Goal: Find specific page/section: Find specific page/section

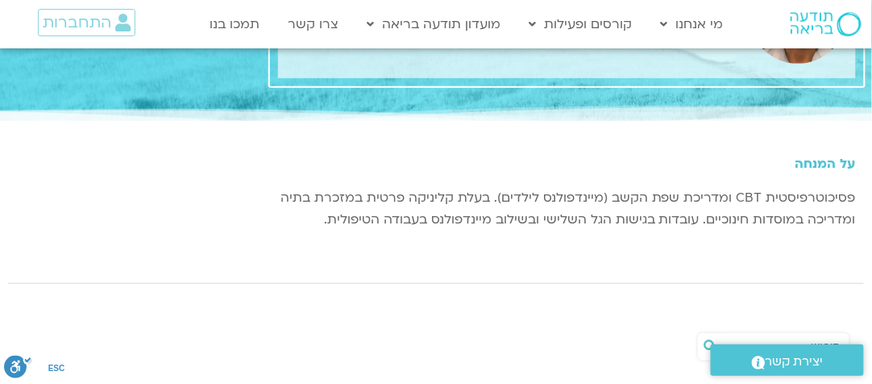
scroll to position [161, 0]
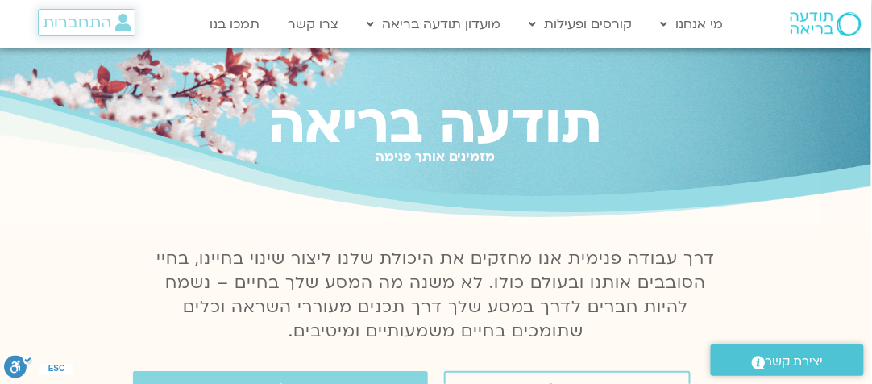
click at [94, 22] on span "התחברות" at bounding box center [77, 23] width 69 height 18
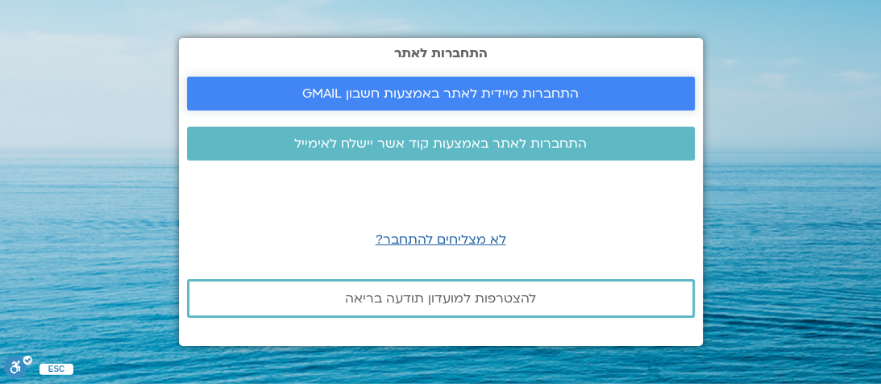
click at [483, 88] on span "התחברות מיידית לאתר באמצעות חשבון GMAIL" at bounding box center [440, 93] width 277 height 15
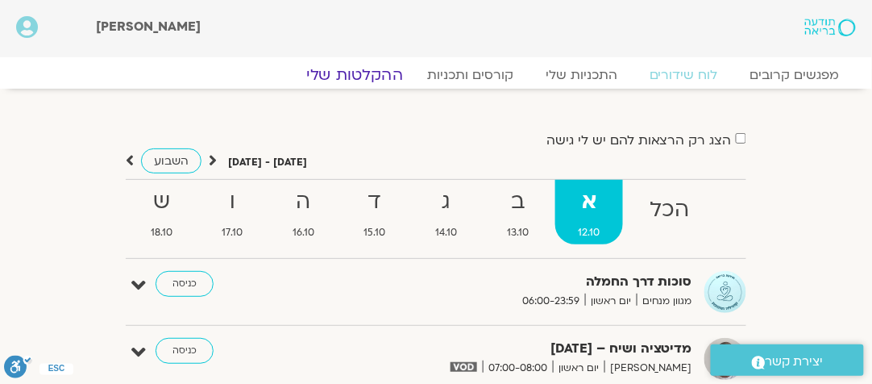
click at [368, 73] on link "ההקלטות שלי" at bounding box center [354, 74] width 135 height 19
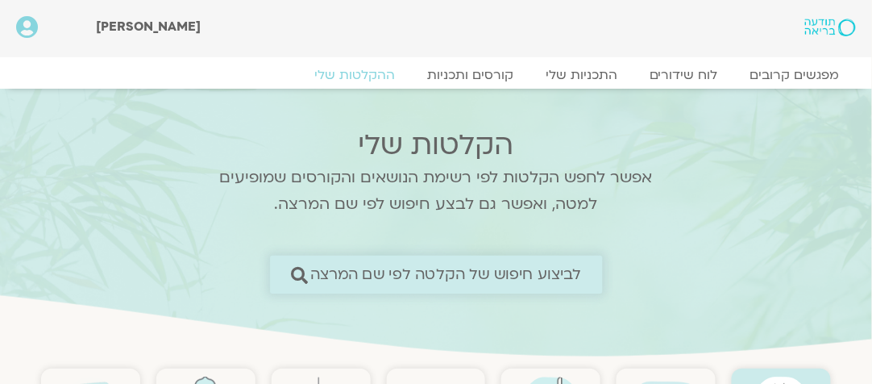
click at [489, 264] on link "לביצוע חיפוש של הקלטה לפי שם המרצה" at bounding box center [436, 275] width 333 height 38
click at [299, 268] on icon at bounding box center [299, 274] width 17 height 17
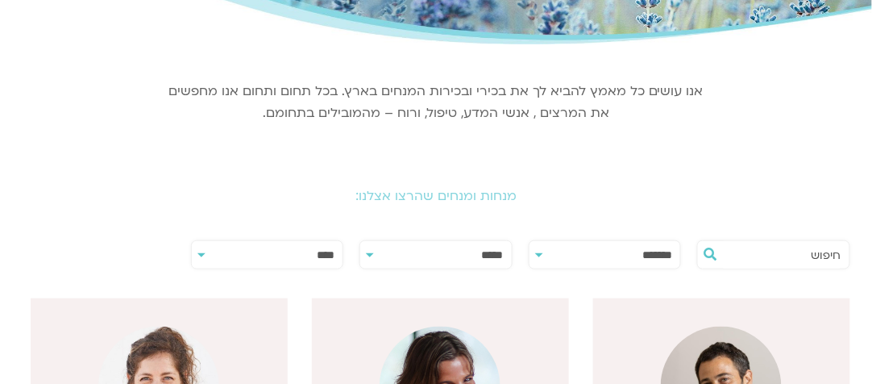
scroll to position [376, 0]
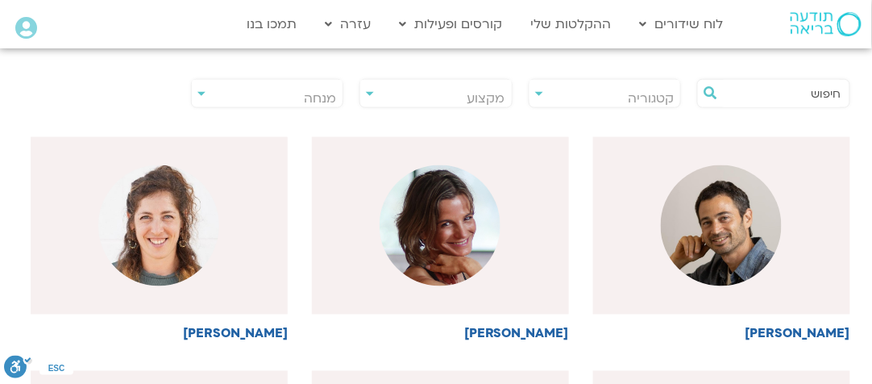
click at [803, 94] on input "text" at bounding box center [781, 93] width 119 height 27
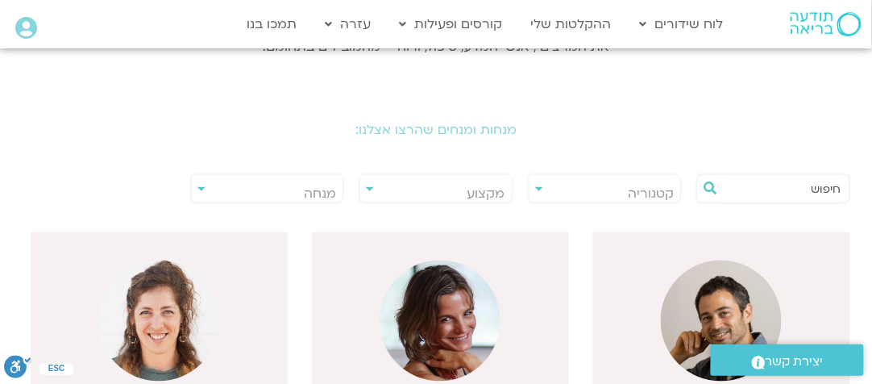
scroll to position [281, 0]
click at [800, 187] on input "text" at bounding box center [781, 187] width 119 height 27
click at [202, 188] on div "**********" at bounding box center [267, 187] width 153 height 29
click at [278, 187] on span "מנחה" at bounding box center [268, 192] width 152 height 37
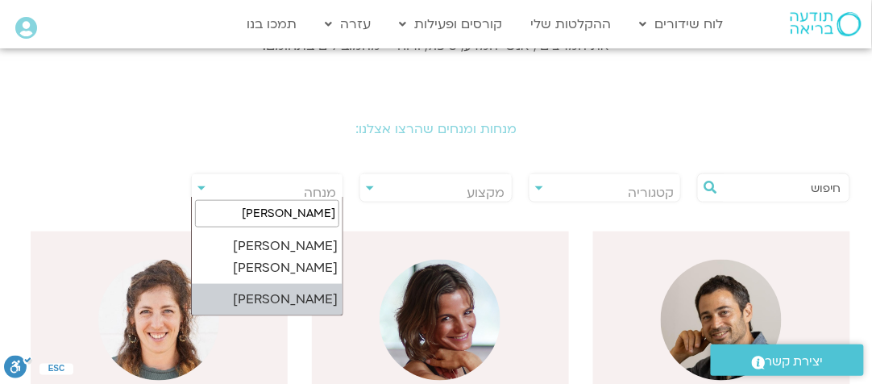
type input "[PERSON_NAME]"
select select "****"
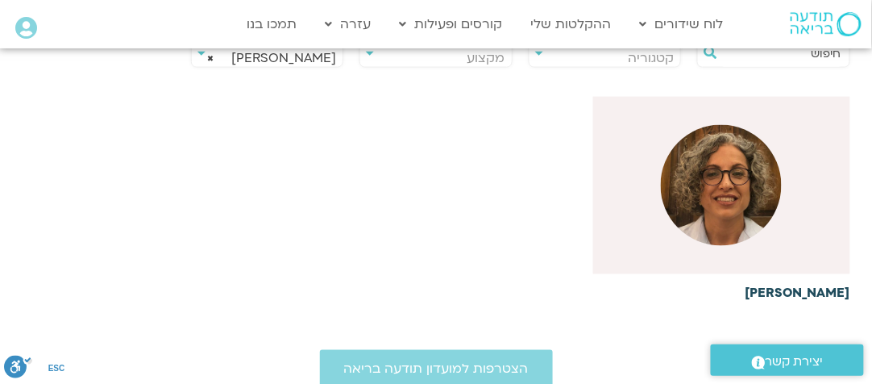
scroll to position [443, 0]
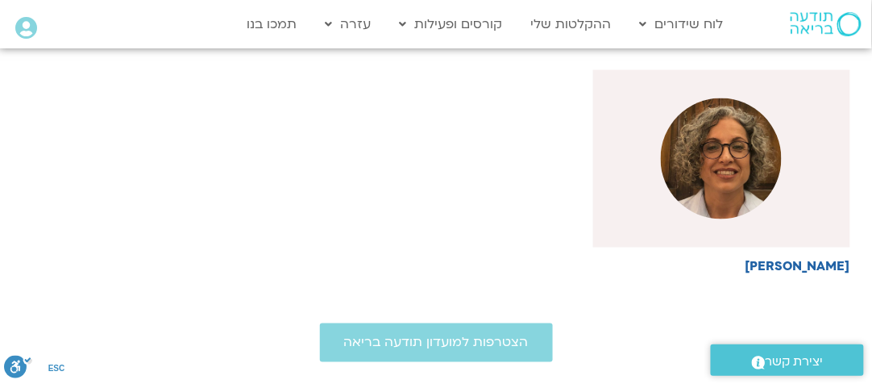
click at [726, 197] on img at bounding box center [721, 158] width 121 height 121
